Goal: Information Seeking & Learning: Check status

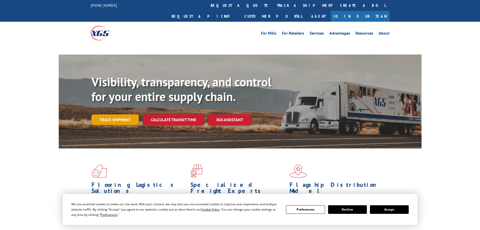
click at [122, 114] on link "Track shipment" at bounding box center [114, 119] width 47 height 11
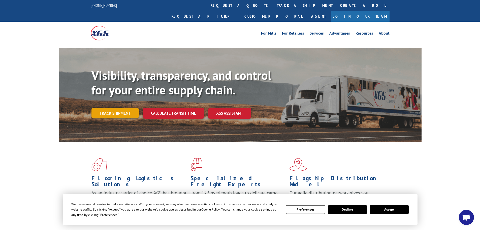
click at [111, 108] on link "Track shipment" at bounding box center [114, 113] width 47 height 11
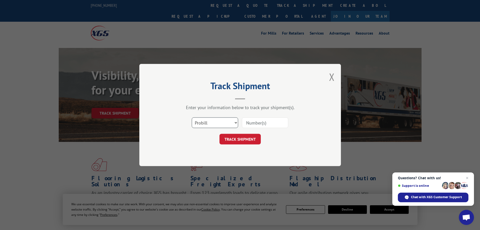
click at [211, 123] on select "Select category... Probill BOL PO" at bounding box center [215, 122] width 46 height 11
select select "bol"
click at [192, 117] on select "Select category... Probill BOL PO" at bounding box center [215, 122] width 46 height 11
click at [254, 125] on input at bounding box center [265, 122] width 46 height 11
paste input "445735"
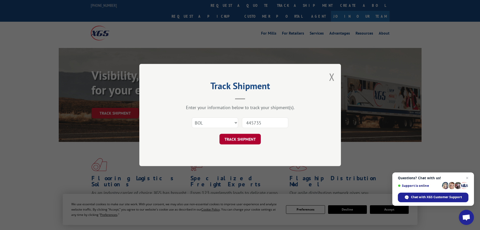
type input "445735"
click at [246, 137] on button "TRACK SHIPMENT" at bounding box center [239, 139] width 41 height 11
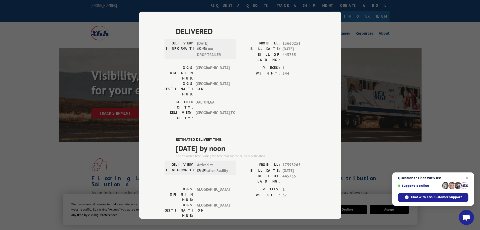
scroll to position [252, 0]
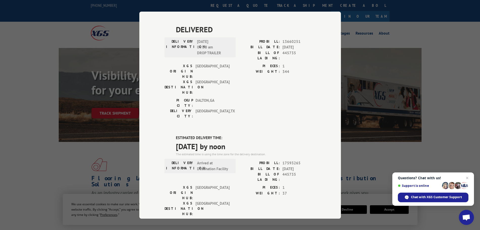
copy span "[DATE] by noon"
drag, startPoint x: 246, startPoint y: 59, endPoint x: 173, endPoint y: 60, distance: 73.1
click at [173, 135] on div "ESTIMATED DELIVERY TIME: [DATE] by noon The estimated time is using the time zo…" at bounding box center [240, 225] width 151 height 181
